Goal: Task Accomplishment & Management: Use online tool/utility

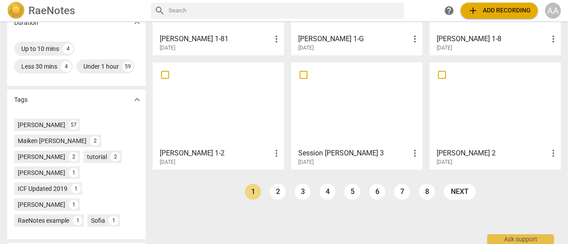
scroll to position [236, 0]
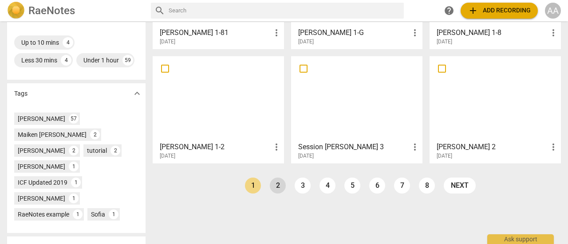
click at [273, 186] on link "2" at bounding box center [278, 186] width 16 height 16
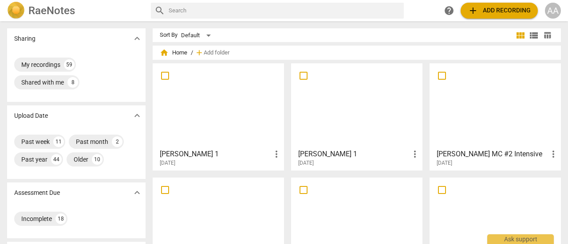
click at [506, 125] on div at bounding box center [494, 106] width 125 height 78
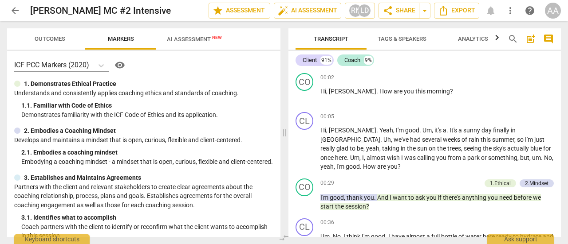
click at [183, 37] on span "AI Assessment New" at bounding box center [194, 39] width 55 height 7
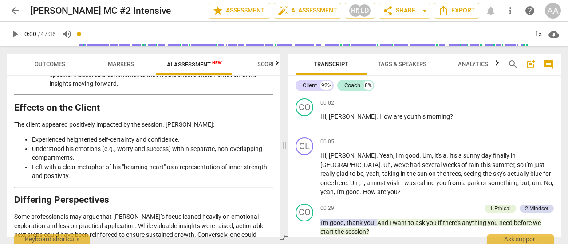
scroll to position [1514, 0]
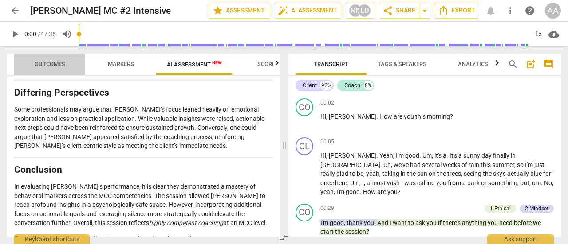
click at [39, 62] on span "Outcomes" at bounding box center [50, 64] width 31 height 7
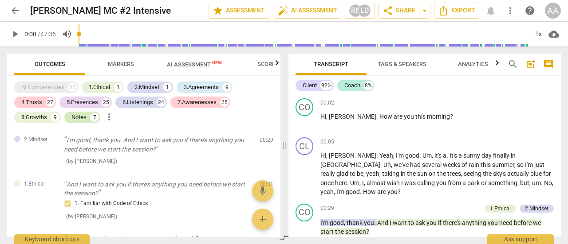
click at [76, 116] on div "Notes" at bounding box center [78, 117] width 15 height 9
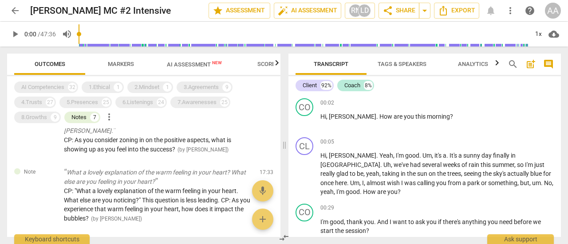
scroll to position [140, 0]
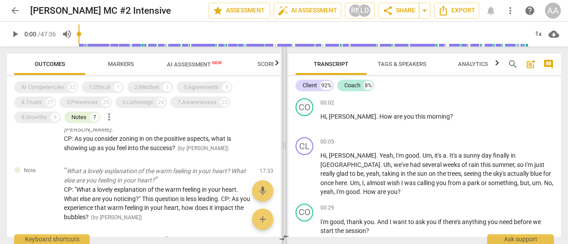
click at [282, 167] on span at bounding box center [284, 146] width 5 height 198
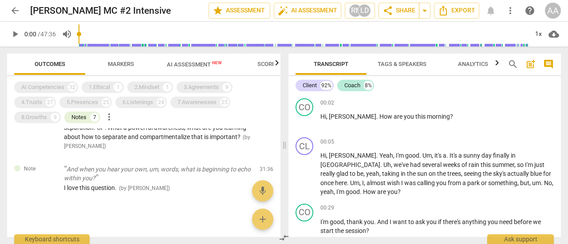
scroll to position [360, 0]
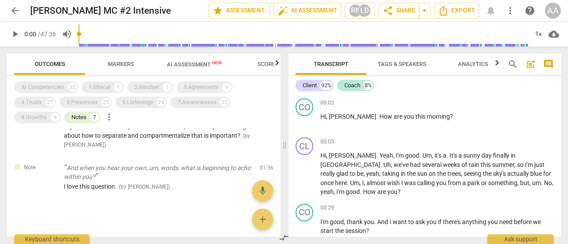
click at [16, 12] on span "arrow_back" at bounding box center [15, 10] width 11 height 11
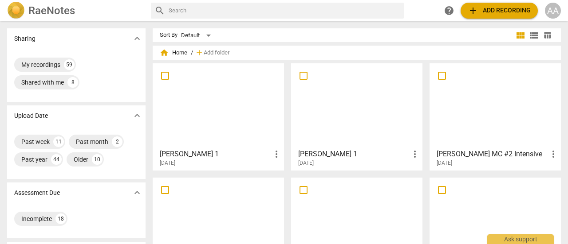
click at [347, 129] on div at bounding box center [356, 106] width 125 height 78
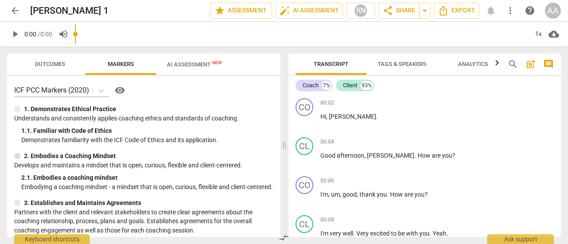
click at [204, 39] on input "range" at bounding box center [301, 34] width 453 height 28
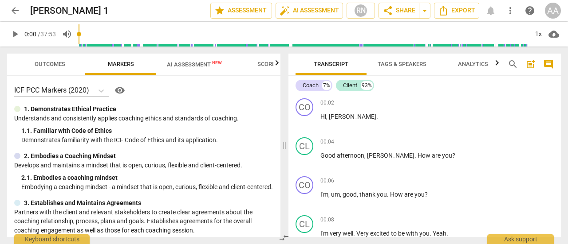
click at [196, 69] on span "AI Assessment New" at bounding box center [194, 64] width 76 height 13
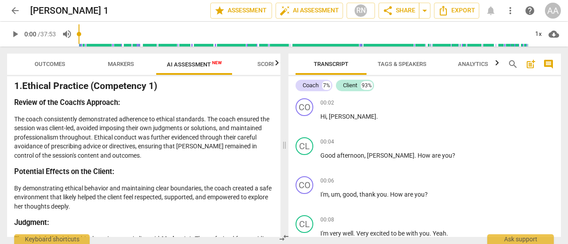
scroll to position [334, 0]
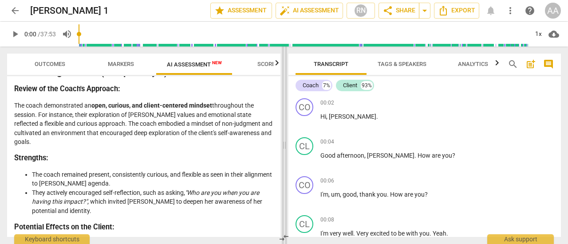
click at [284, 118] on span at bounding box center [284, 146] width 5 height 198
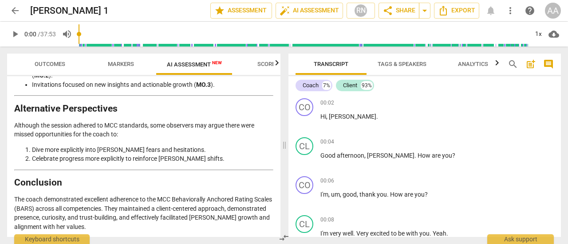
scroll to position [2115, 0]
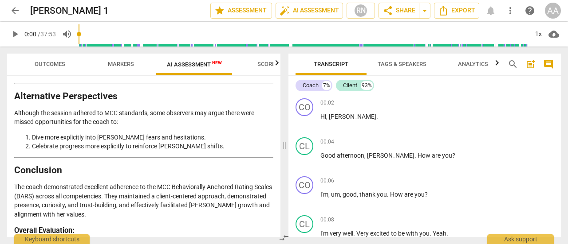
click at [17, 9] on span "arrow_back" at bounding box center [15, 10] width 11 height 11
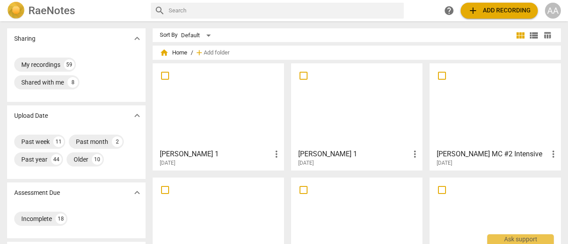
drag, startPoint x: 567, startPoint y: 86, endPoint x: 369, endPoint y: 10, distance: 212.2
click at [369, 10] on input "text" at bounding box center [284, 11] width 231 height 14
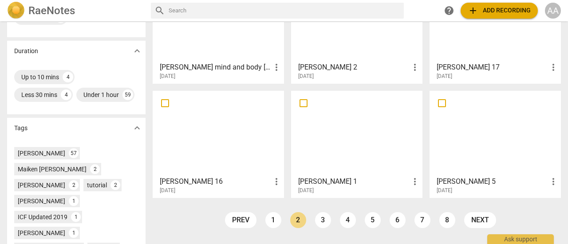
scroll to position [208, 0]
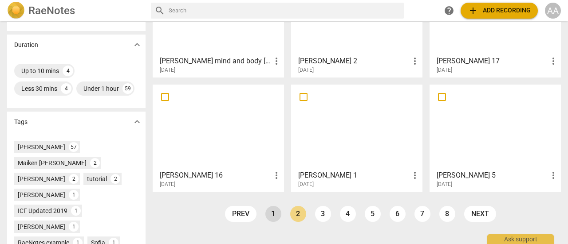
click at [273, 216] on link "1" at bounding box center [273, 214] width 16 height 16
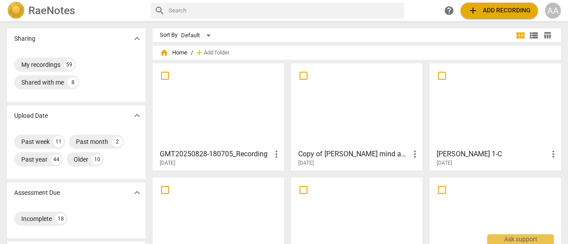
click at [504, 111] on div at bounding box center [494, 106] width 125 height 78
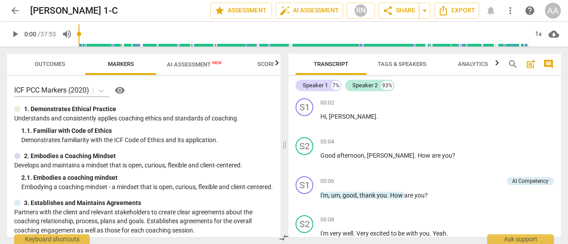
click at [16, 12] on span "arrow_back" at bounding box center [15, 10] width 11 height 11
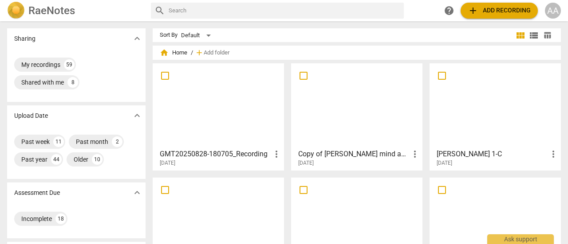
click at [349, 200] on div at bounding box center [356, 220] width 125 height 78
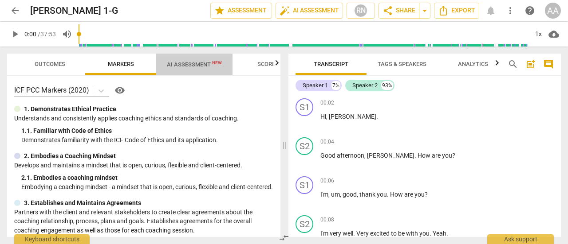
click at [192, 63] on span "AI Assessment New" at bounding box center [194, 64] width 55 height 7
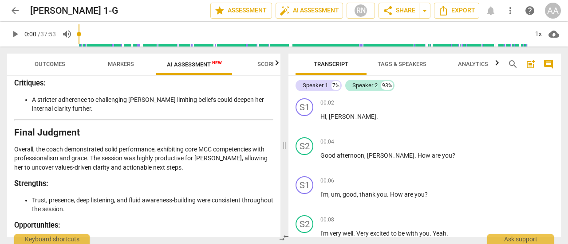
scroll to position [2047, 0]
